Goal: Task Accomplishment & Management: Manage account settings

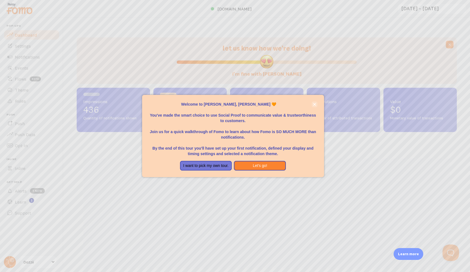
click at [312, 106] on button "close," at bounding box center [315, 104] width 6 height 6
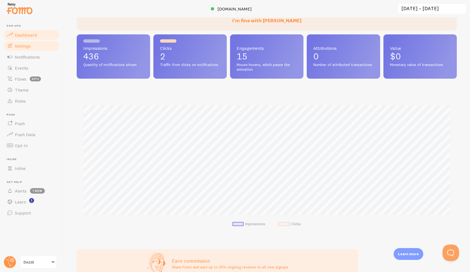
click at [17, 50] on link "Settings" at bounding box center [31, 45] width 57 height 11
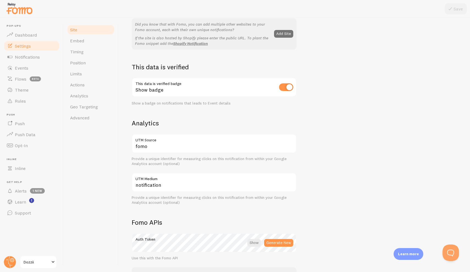
scroll to position [118, 0]
click at [90, 46] on link "Timing" at bounding box center [91, 51] width 48 height 11
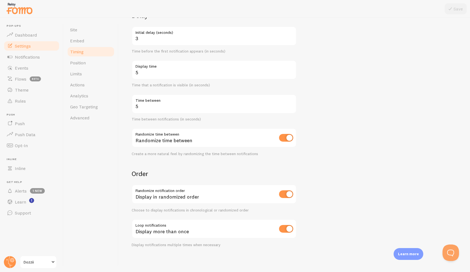
scroll to position [52, 0]
click at [88, 62] on link "Position" at bounding box center [91, 62] width 48 height 11
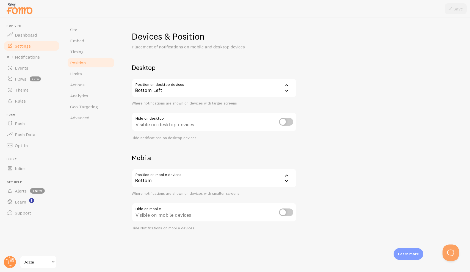
click at [284, 121] on input "checkbox" at bounding box center [286, 122] width 14 height 8
click at [287, 122] on input "checkbox" at bounding box center [286, 122] width 14 height 8
checkbox input "false"
click at [91, 76] on link "Limits" at bounding box center [91, 73] width 48 height 11
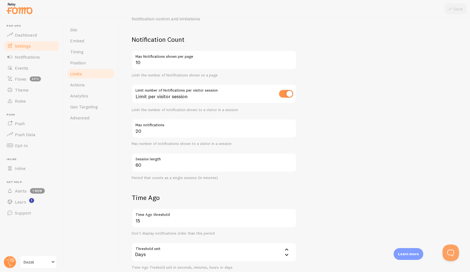
scroll to position [29, 0]
click at [272, 157] on label "Session length" at bounding box center [214, 156] width 165 height 9
click at [272, 157] on input "60" at bounding box center [214, 161] width 165 height 19
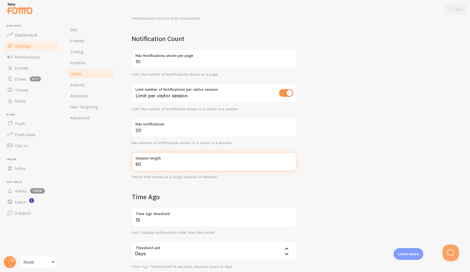
drag, startPoint x: 264, startPoint y: 163, endPoint x: 163, endPoint y: 155, distance: 101.2
click at [163, 155] on div "60 Session length" at bounding box center [214, 161] width 165 height 19
type input "25"
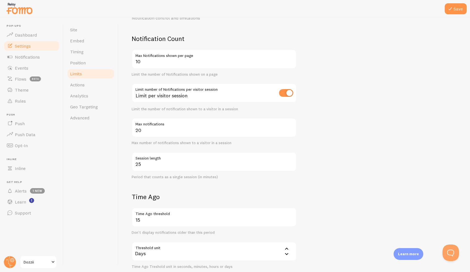
click at [341, 166] on form "Notification Count 10 Max Notifications shown per page Limit the number of Noti…" at bounding box center [294, 196] width 325 height 324
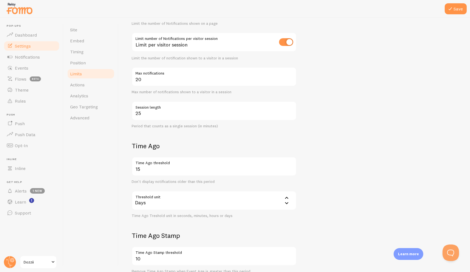
scroll to position [103, 0]
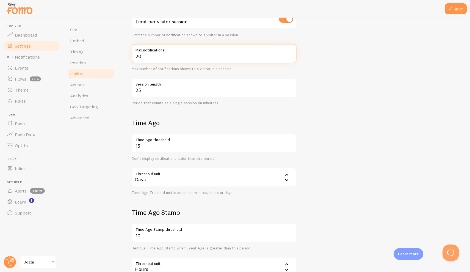
click at [212, 57] on input "20" at bounding box center [214, 53] width 165 height 19
type input "2"
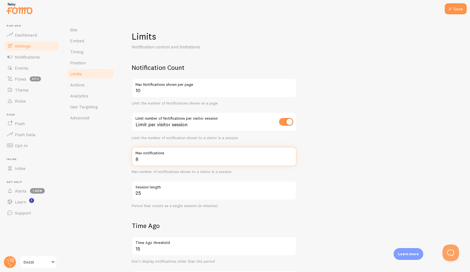
scroll to position [0, 0]
type input "8"
click at [456, 11] on button "Save" at bounding box center [456, 8] width 22 height 11
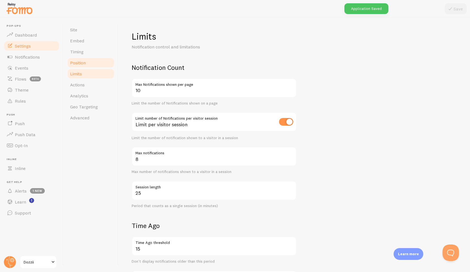
click at [93, 63] on link "Position" at bounding box center [91, 62] width 48 height 11
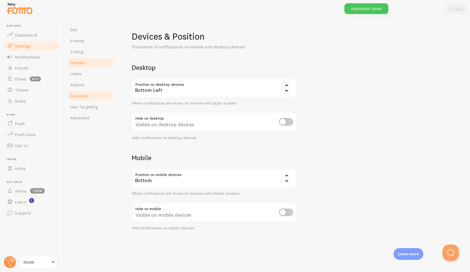
click at [84, 94] on span "Analytics" at bounding box center [79, 95] width 18 height 5
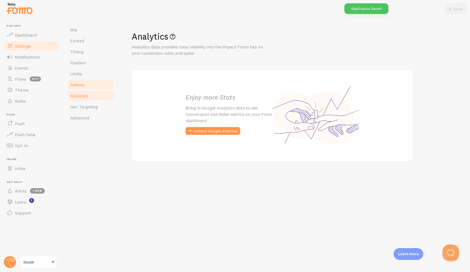
click at [87, 83] on link "Actions" at bounding box center [91, 84] width 48 height 11
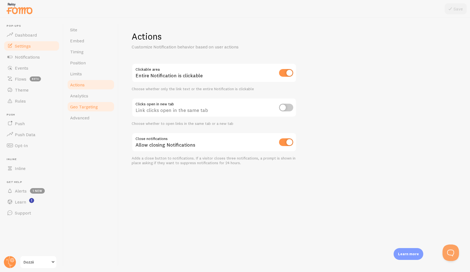
click at [87, 111] on link "Geo Targeting" at bounding box center [91, 106] width 48 height 11
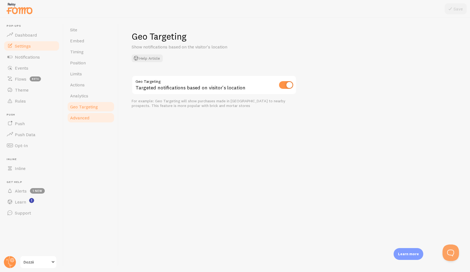
click at [83, 120] on span "Advanced" at bounding box center [79, 117] width 19 height 5
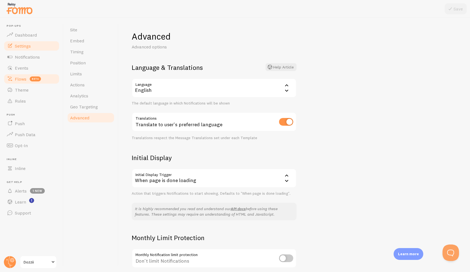
click at [20, 84] on link "Flows beta" at bounding box center [31, 78] width 57 height 11
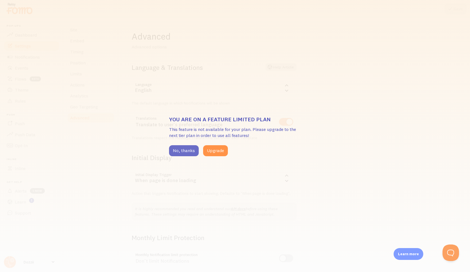
click at [182, 152] on button "No, thanks" at bounding box center [184, 150] width 30 height 11
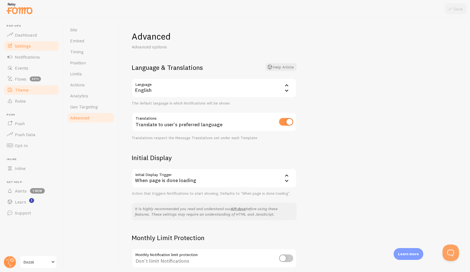
click at [34, 90] on link "Theme" at bounding box center [31, 89] width 57 height 11
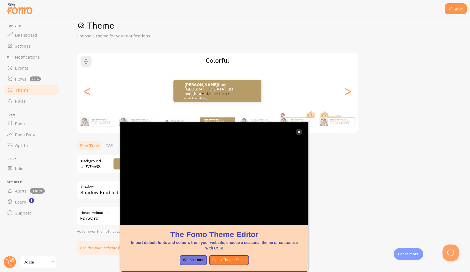
click at [300, 133] on button "close," at bounding box center [299, 132] width 6 height 6
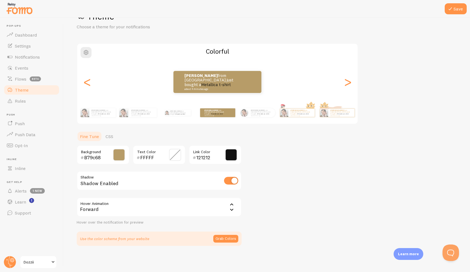
scroll to position [20, 0]
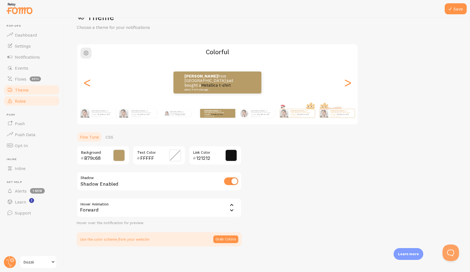
click at [37, 101] on link "Rules" at bounding box center [31, 100] width 57 height 11
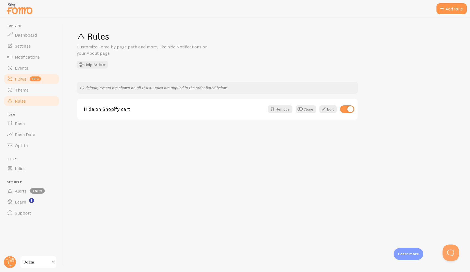
click at [26, 83] on link "Flows beta" at bounding box center [31, 78] width 57 height 11
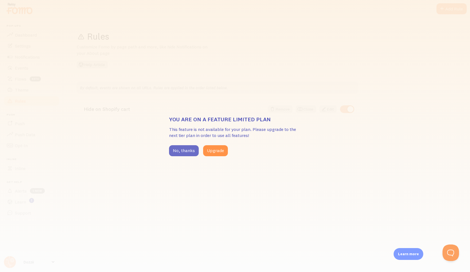
click at [181, 146] on button "No, thanks" at bounding box center [184, 150] width 30 height 11
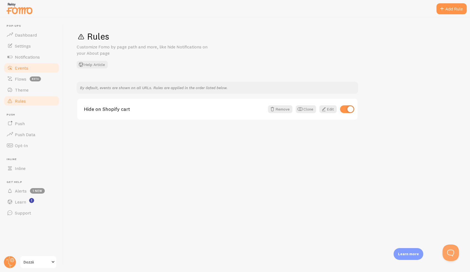
click at [36, 66] on link "Events" at bounding box center [31, 67] width 57 height 11
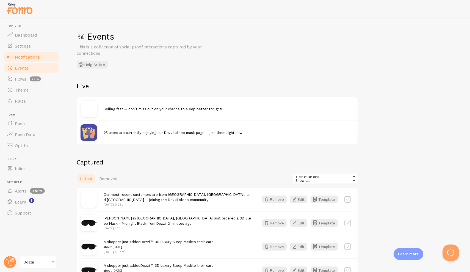
click at [43, 56] on link "Notifications" at bounding box center [31, 56] width 57 height 11
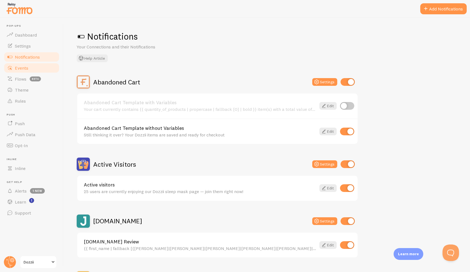
click at [37, 66] on link "Events" at bounding box center [31, 67] width 57 height 11
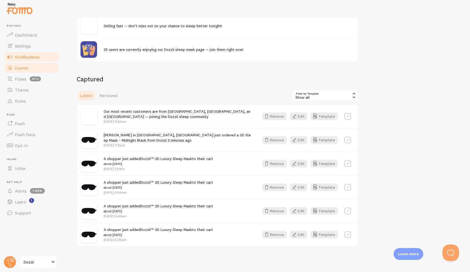
click at [45, 57] on link "Notifications" at bounding box center [31, 56] width 57 height 11
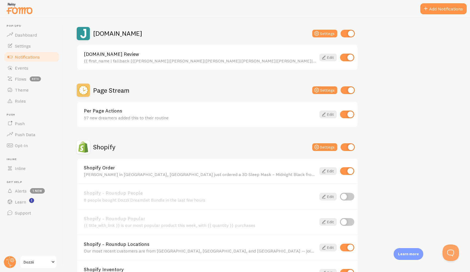
scroll to position [189, 0]
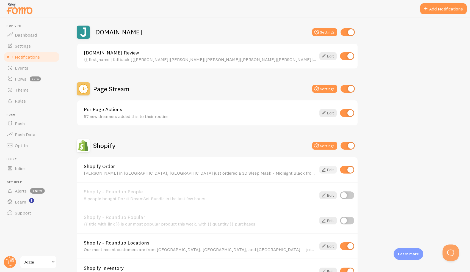
click at [320, 166] on icon at bounding box center [323, 169] width 7 height 7
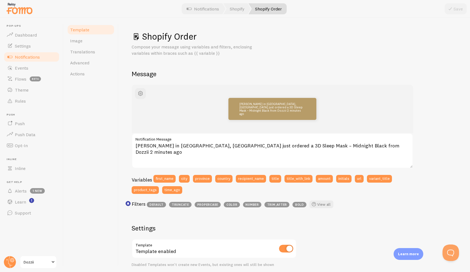
click at [33, 62] on link "Notifications" at bounding box center [31, 56] width 57 height 11
